Goal: Transaction & Acquisition: Purchase product/service

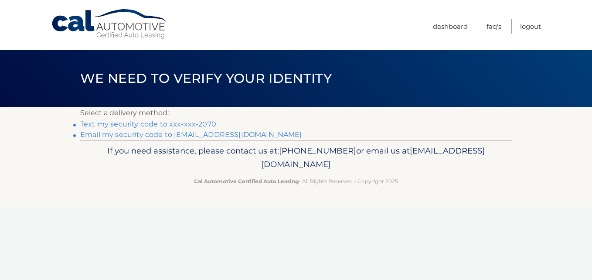
click at [161, 123] on link "Text my security code to xxx-xxx-2070" at bounding box center [148, 124] width 136 height 8
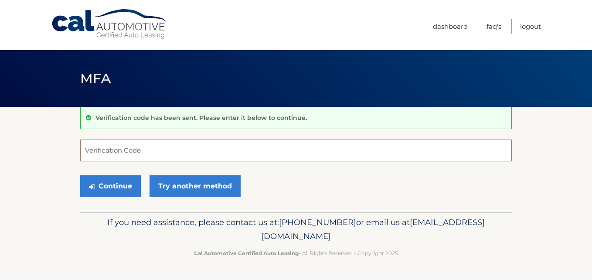
click at [147, 148] on input "Verification Code" at bounding box center [296, 151] width 432 height 22
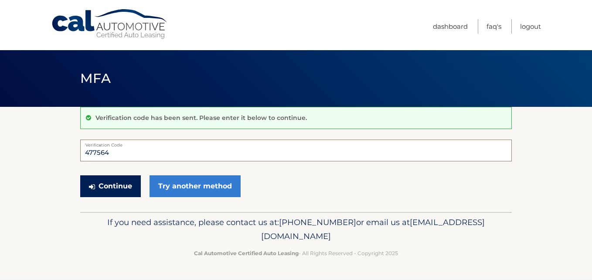
type input "477564"
click at [113, 185] on button "Continue" at bounding box center [110, 186] width 61 height 22
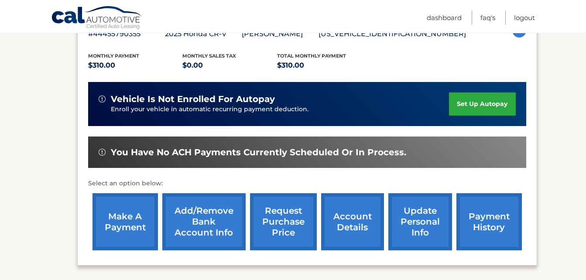
scroll to position [177, 0]
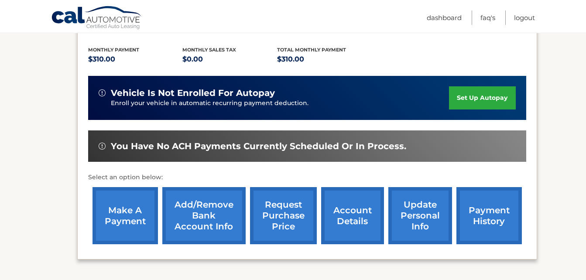
click at [130, 210] on link "make a payment" at bounding box center [124, 215] width 65 height 57
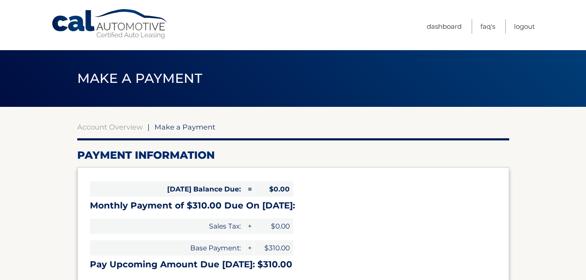
select select "NWI2YjZlMDQtYWRlZC00NTIxLWI3MjQtMDZjY2Q3NTMzNTRk"
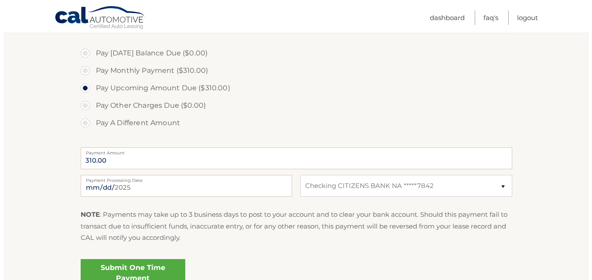
scroll to position [259, 0]
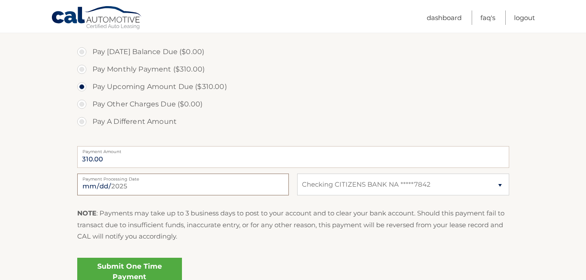
click at [136, 184] on input "2025-08-21" at bounding box center [183, 185] width 212 height 22
type input "2025-08-24"
click at [148, 265] on link "Submit One Time Payment" at bounding box center [129, 272] width 105 height 28
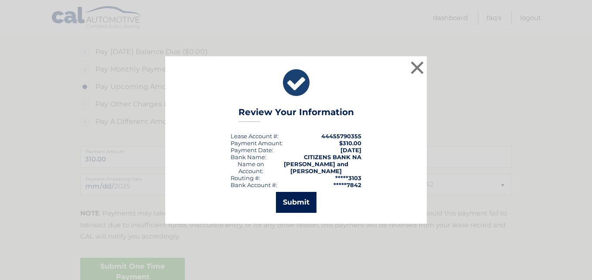
click at [294, 198] on button "Submit" at bounding box center [296, 202] width 41 height 21
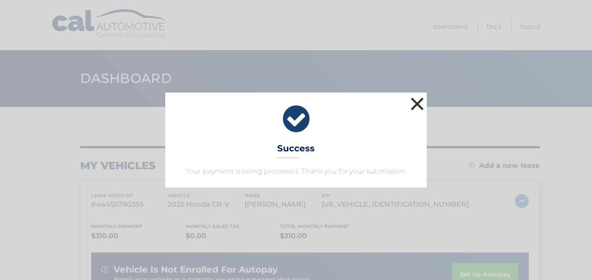
click at [412, 108] on button "×" at bounding box center [417, 103] width 17 height 17
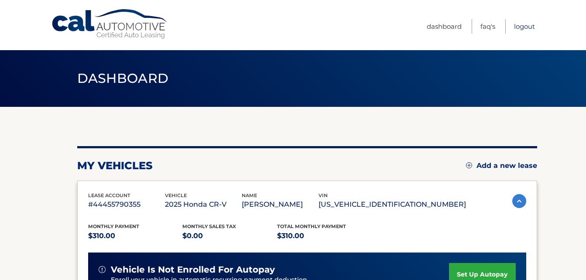
click at [523, 26] on link "Logout" at bounding box center [524, 26] width 21 height 14
